Goal: Transaction & Acquisition: Book appointment/travel/reservation

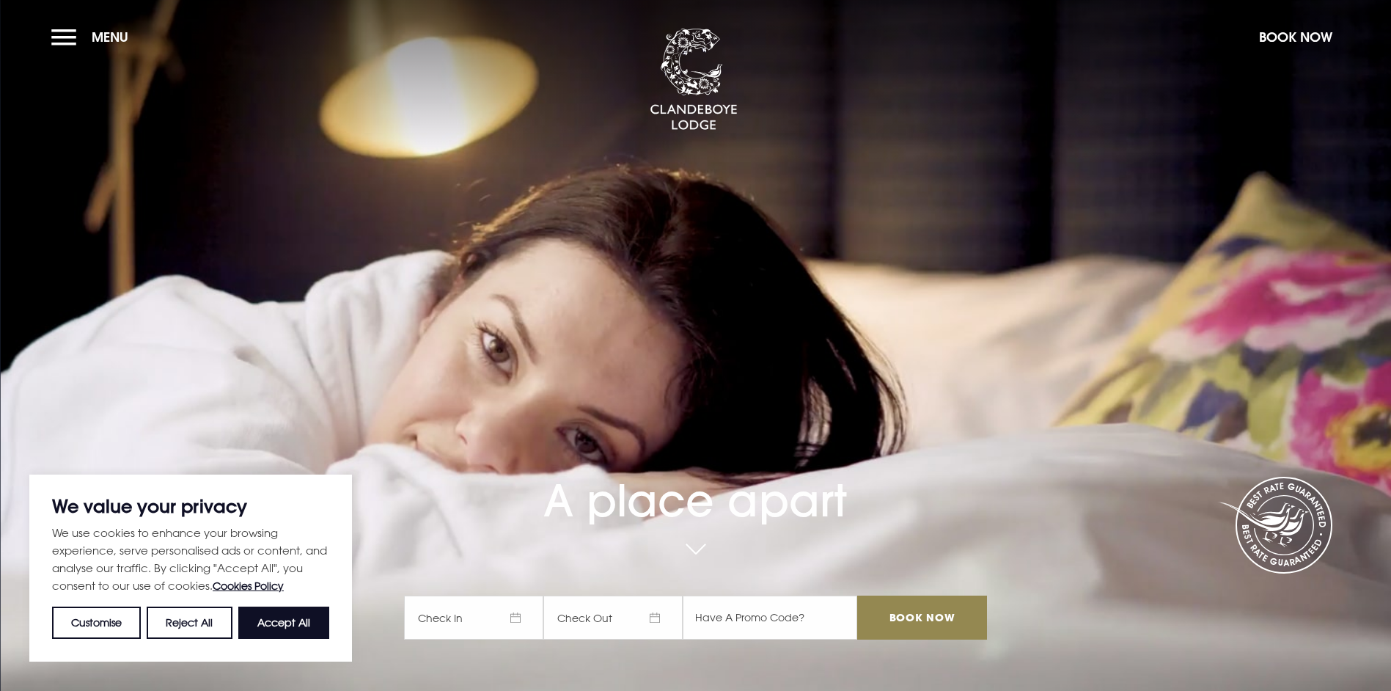
click at [529, 595] on span "Check In" at bounding box center [473, 617] width 139 height 44
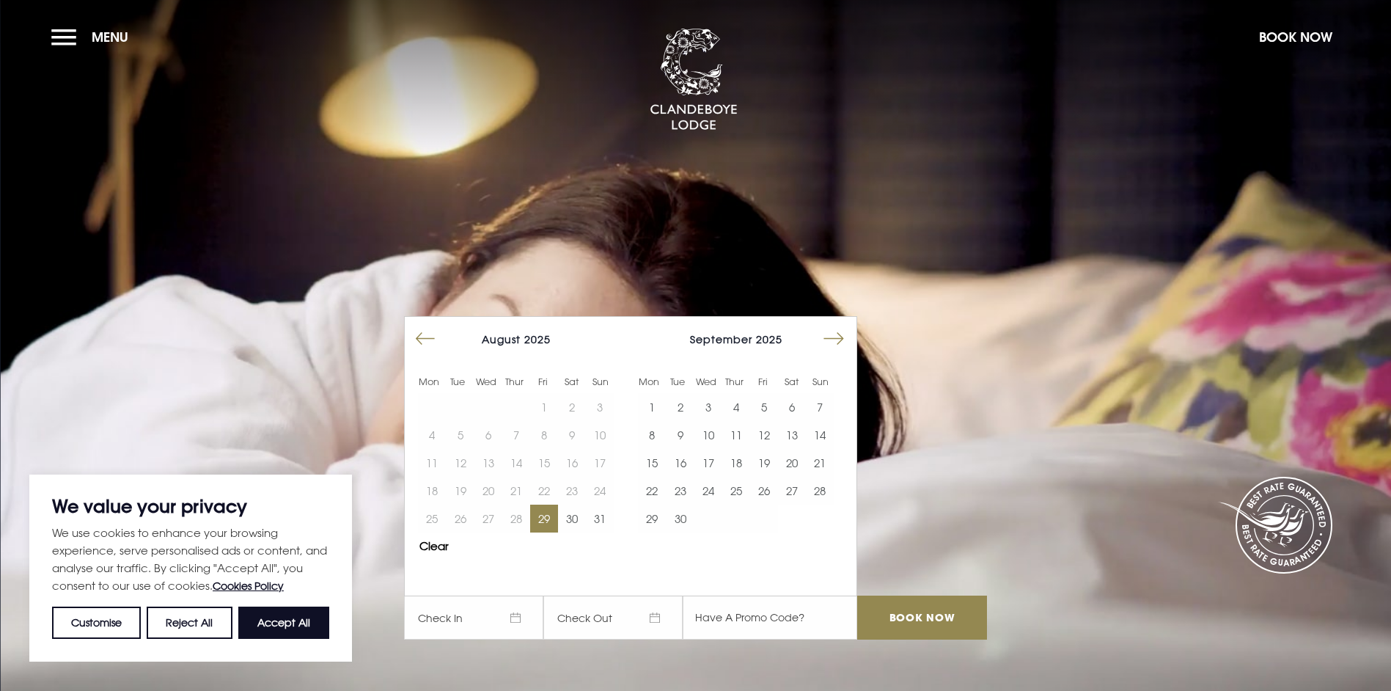
click at [557, 505] on button "29" at bounding box center [544, 519] width 28 height 28
click at [899, 595] on input "Book Now" at bounding box center [921, 617] width 129 height 44
